Goal: Check status: Check status

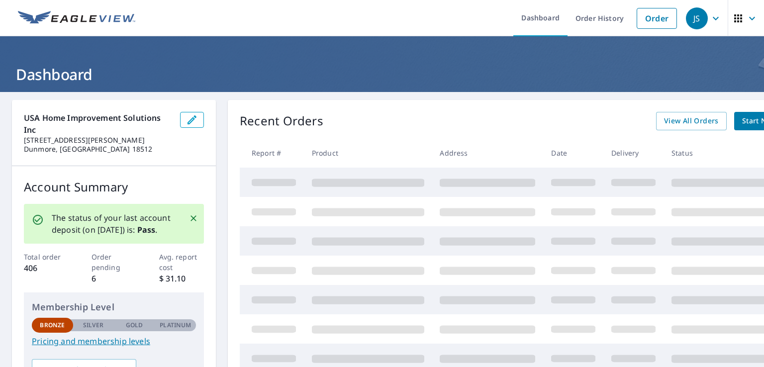
click at [521, 129] on div "Recent Orders View All Orders Start New Order" at bounding box center [524, 121] width 568 height 18
click at [664, 126] on span "View All Orders" at bounding box center [691, 121] width 55 height 12
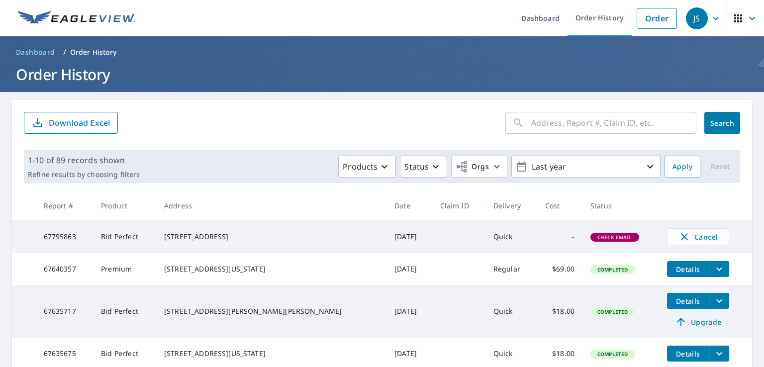
click at [595, 240] on span "Check Email" at bounding box center [614, 237] width 47 height 7
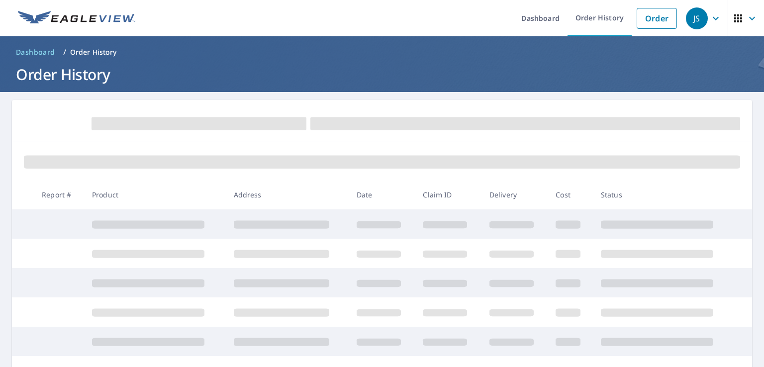
click at [293, 60] on ol "Dashboard / Order History" at bounding box center [382, 52] width 740 height 16
